Goal: Task Accomplishment & Management: Manage account settings

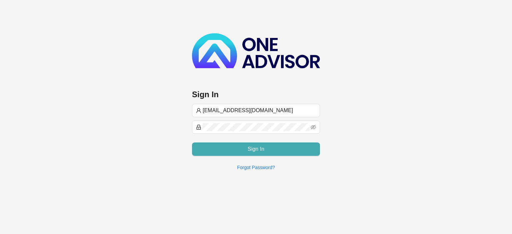
type input "[EMAIL_ADDRESS][DOMAIN_NAME]"
click at [277, 148] on button "Sign In" at bounding box center [256, 149] width 128 height 13
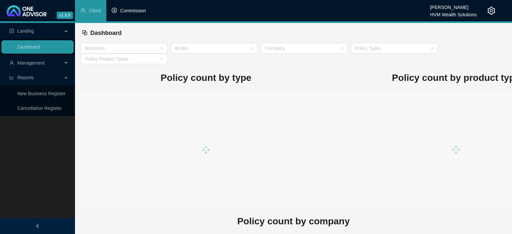
click at [131, 12] on span "Commission" at bounding box center [133, 10] width 26 height 5
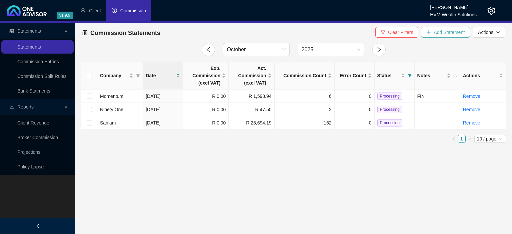
click at [442, 32] on span "Add Statement" at bounding box center [448, 32] width 31 height 7
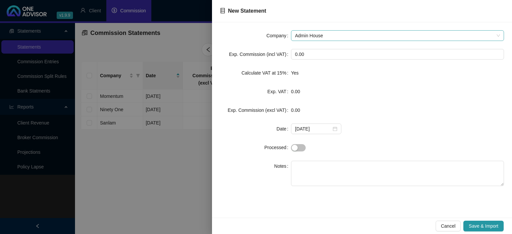
click at [335, 33] on span "Admin House" at bounding box center [397, 36] width 205 height 10
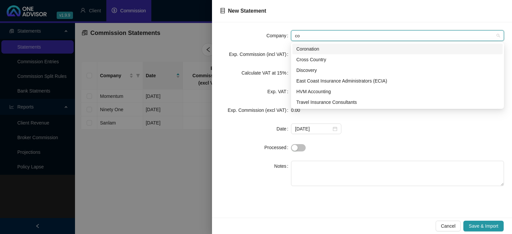
type input "cor"
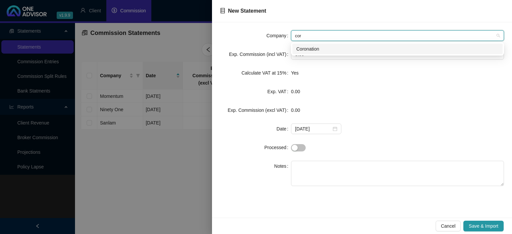
click at [314, 50] on div "Coronation" at bounding box center [397, 48] width 202 height 7
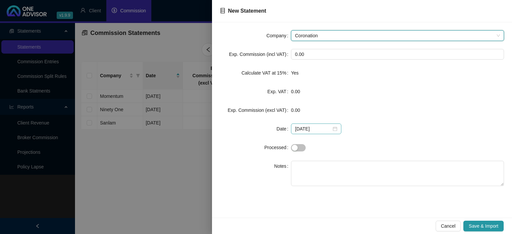
click at [331, 130] on div "2025-10-09" at bounding box center [316, 128] width 42 height 7
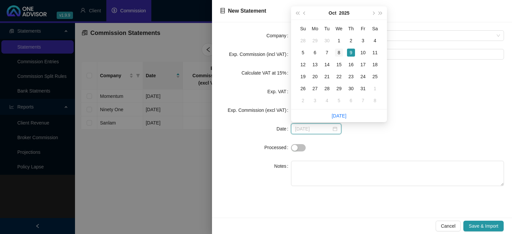
type input "2025-10-08"
click at [339, 51] on div "8" at bounding box center [339, 53] width 8 height 8
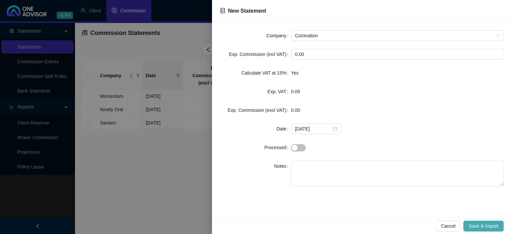
click at [480, 223] on span "Save & Import" at bounding box center [483, 226] width 30 height 7
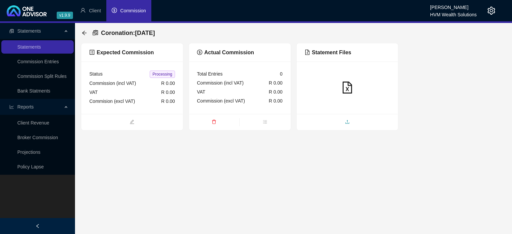
click at [332, 122] on span "upload" at bounding box center [348, 122] width 102 height 7
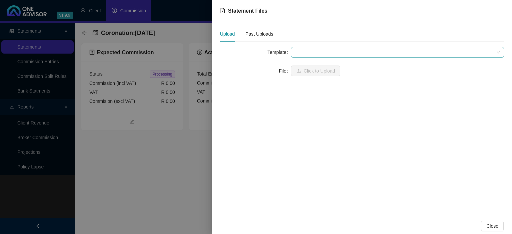
click at [307, 52] on span at bounding box center [397, 52] width 205 height 10
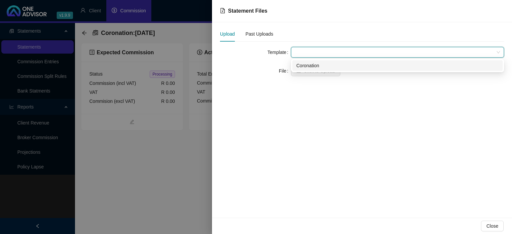
click at [306, 68] on div "Coronation" at bounding box center [397, 65] width 202 height 7
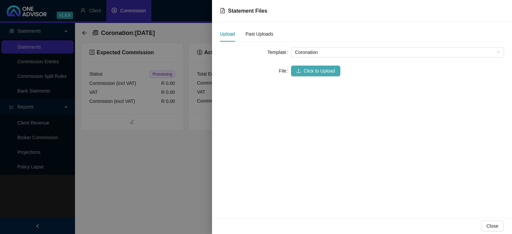
click at [304, 73] on span "Click to Upload" at bounding box center [319, 70] width 31 height 7
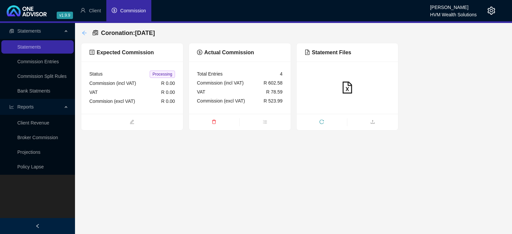
click at [82, 33] on icon "arrow-left" at bounding box center [84, 32] width 5 height 5
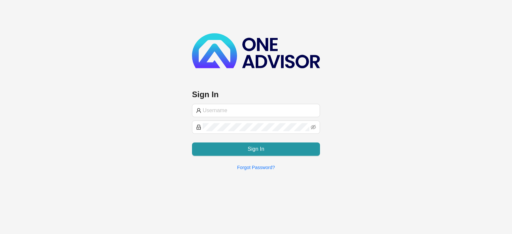
type input "[EMAIL_ADDRESS][DOMAIN_NAME]"
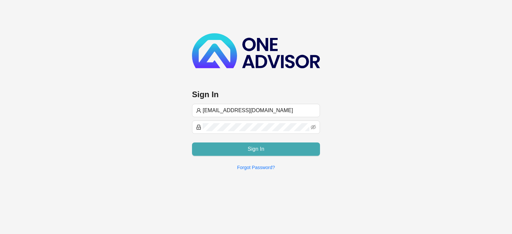
click at [226, 149] on button "Sign In" at bounding box center [256, 149] width 128 height 13
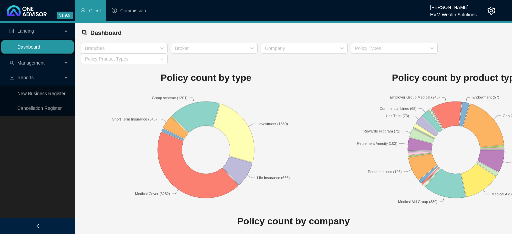
click at [30, 50] on link "Dashboard" at bounding box center [28, 46] width 23 height 5
click at [28, 63] on span "Management" at bounding box center [30, 62] width 27 height 5
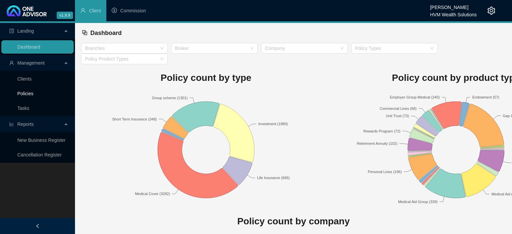
click at [25, 91] on link "Policies" at bounding box center [25, 93] width 16 height 5
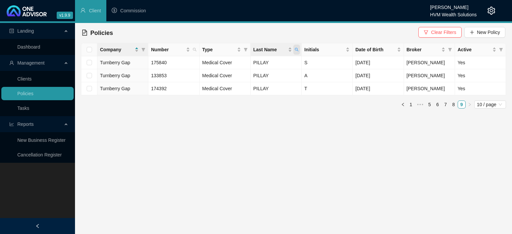
click at [297, 50] on icon "search" at bounding box center [297, 50] width 4 height 4
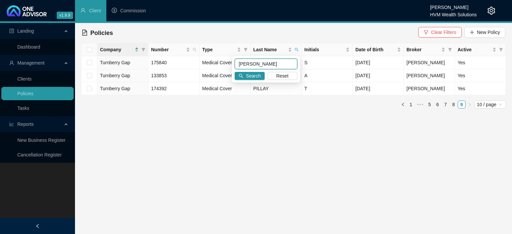
type input "[PERSON_NAME]"
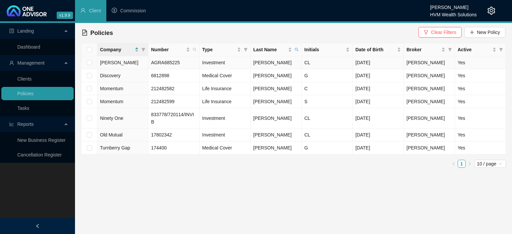
click at [163, 66] on td "AGRA685225" at bounding box center [173, 62] width 51 height 13
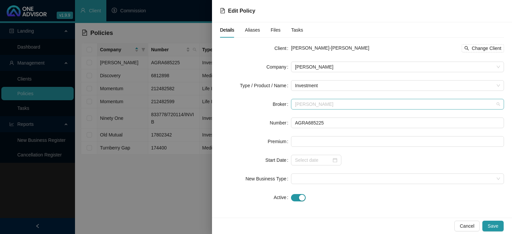
click at [300, 104] on span "[PERSON_NAME]" at bounding box center [397, 104] width 205 height 10
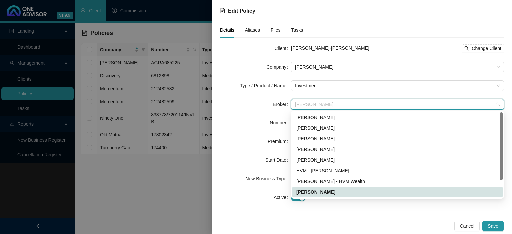
type input "c"
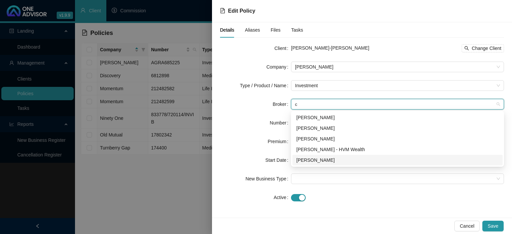
click at [315, 161] on div "[PERSON_NAME]" at bounding box center [397, 160] width 202 height 7
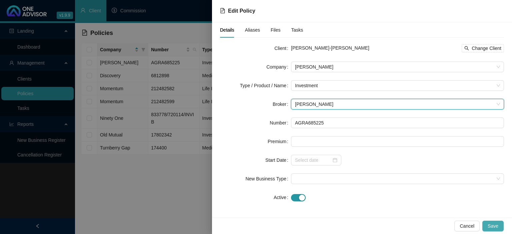
click at [492, 223] on span "Save" at bounding box center [492, 226] width 11 height 7
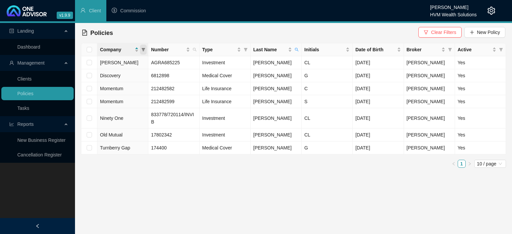
click at [143, 49] on icon "filter" at bounding box center [144, 49] width 4 height 3
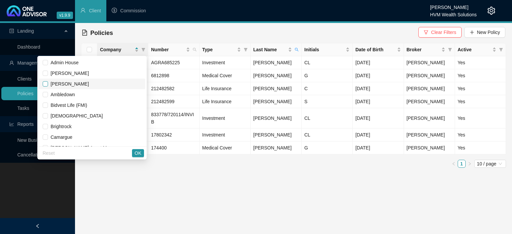
click at [47, 87] on label at bounding box center [45, 83] width 5 height 7
click at [47, 87] on input "checkbox" at bounding box center [45, 83] width 5 height 5
click at [48, 84] on input "checkbox" at bounding box center [45, 83] width 5 height 5
checkbox input "true"
click at [138, 155] on span "OK" at bounding box center [138, 153] width 7 height 7
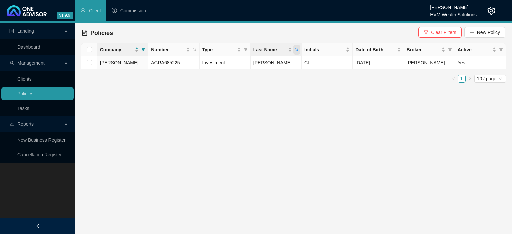
click at [295, 51] on icon "search" at bounding box center [297, 50] width 4 height 4
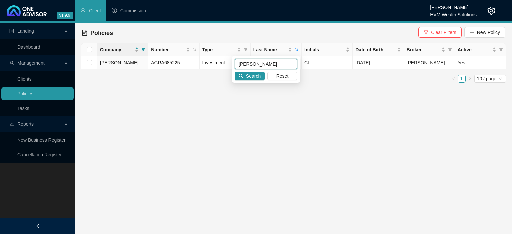
drag, startPoint x: 267, startPoint y: 66, endPoint x: 191, endPoint y: 62, distance: 76.4
click at [235, 62] on input "[PERSON_NAME]" at bounding box center [266, 64] width 63 height 11
type input "[PERSON_NAME]"
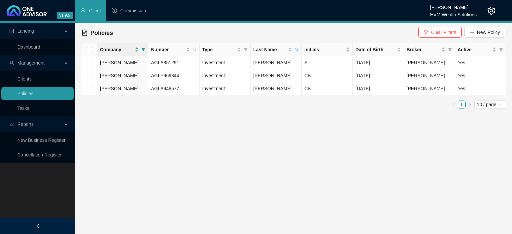
click at [492, 7] on icon "setting" at bounding box center [491, 11] width 8 height 8
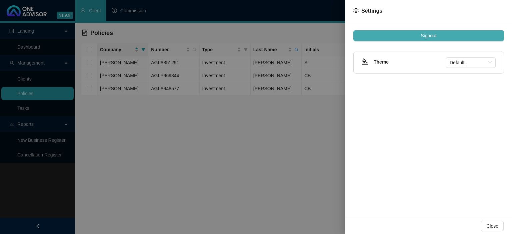
click at [455, 41] on button "Signout" at bounding box center [428, 35] width 151 height 11
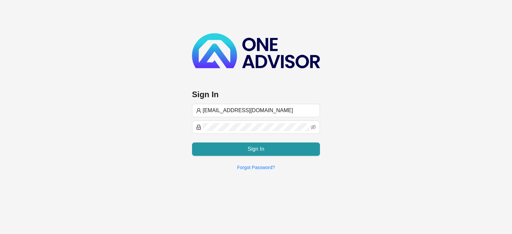
type input "[EMAIL_ADDRESS][DOMAIN_NAME]"
